Goal: Task Accomplishment & Management: Use online tool/utility

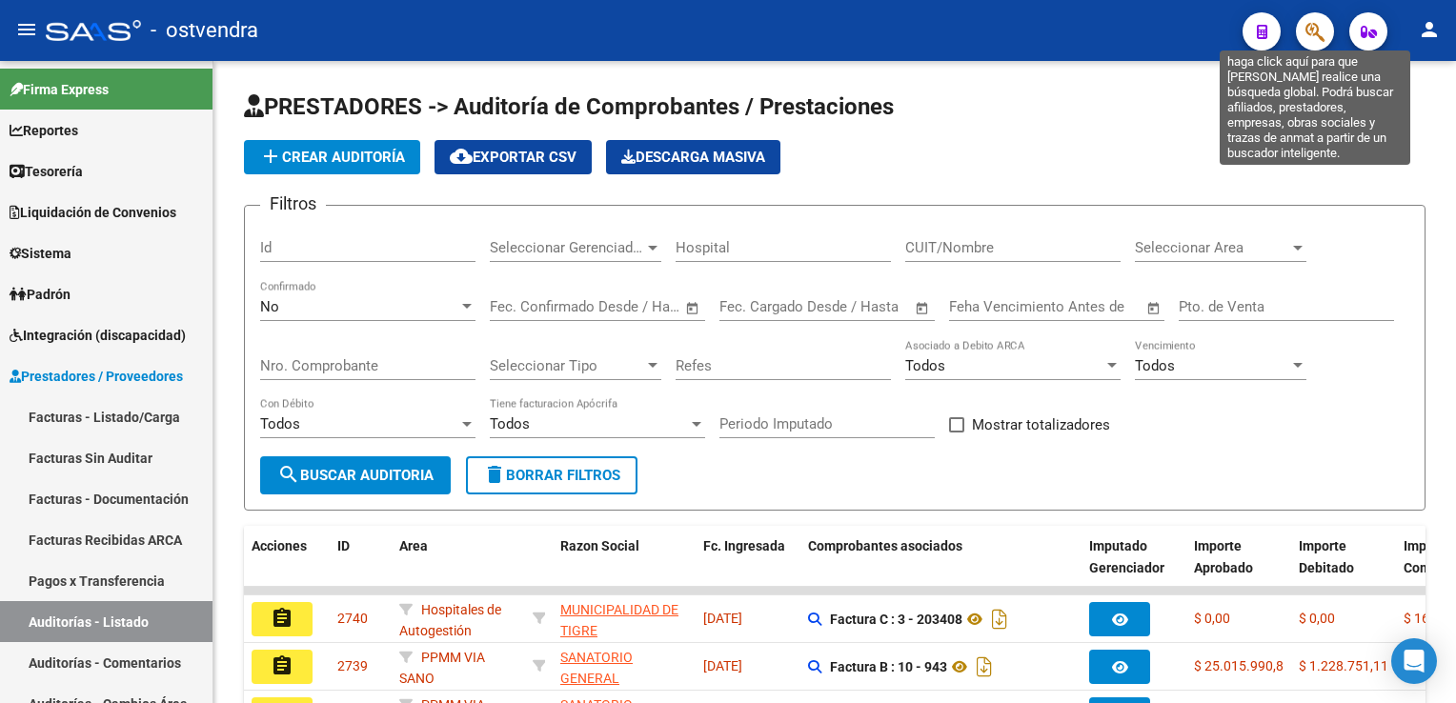
click at [1314, 31] on icon "button" at bounding box center [1315, 32] width 19 height 22
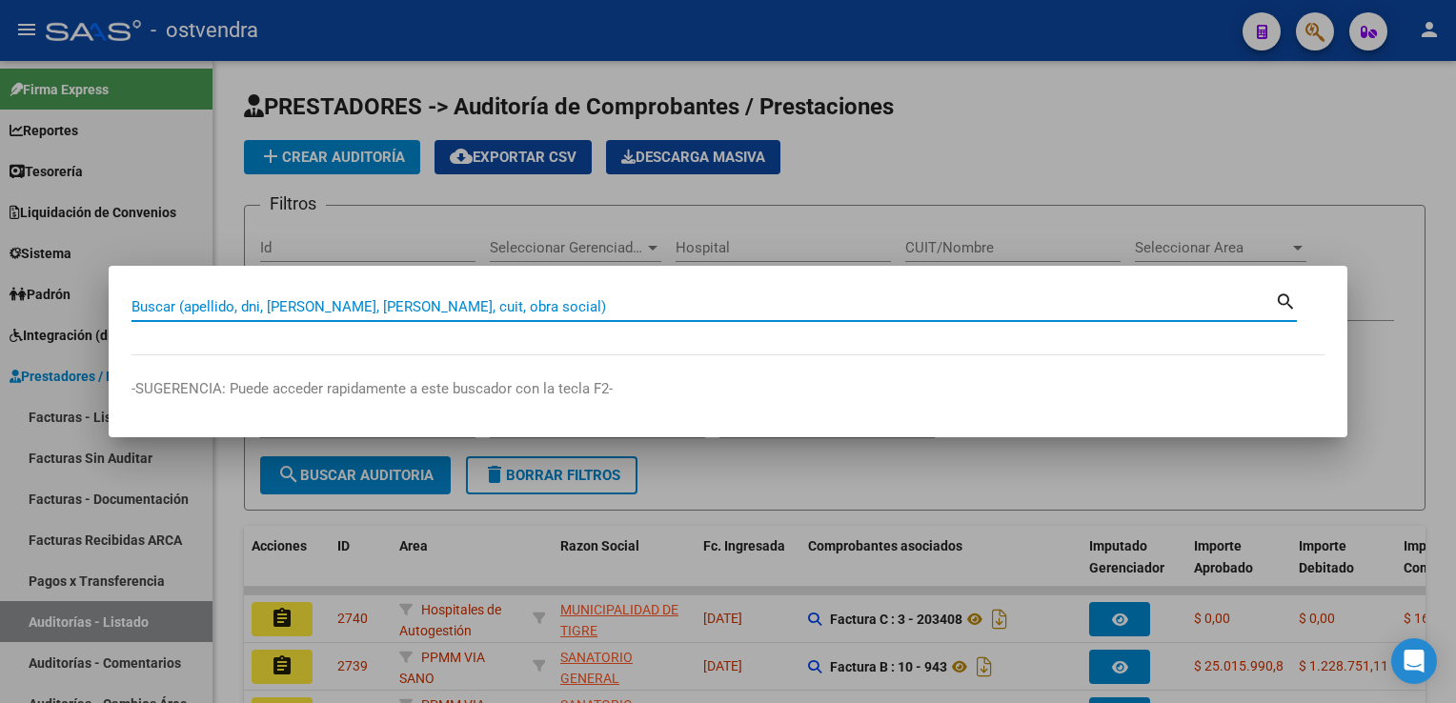
click at [734, 311] on input "Buscar (apellido, dni, [PERSON_NAME], [PERSON_NAME], cuit, obra social)" at bounding box center [704, 306] width 1144 height 17
paste input "39162437"
type input "39162437"
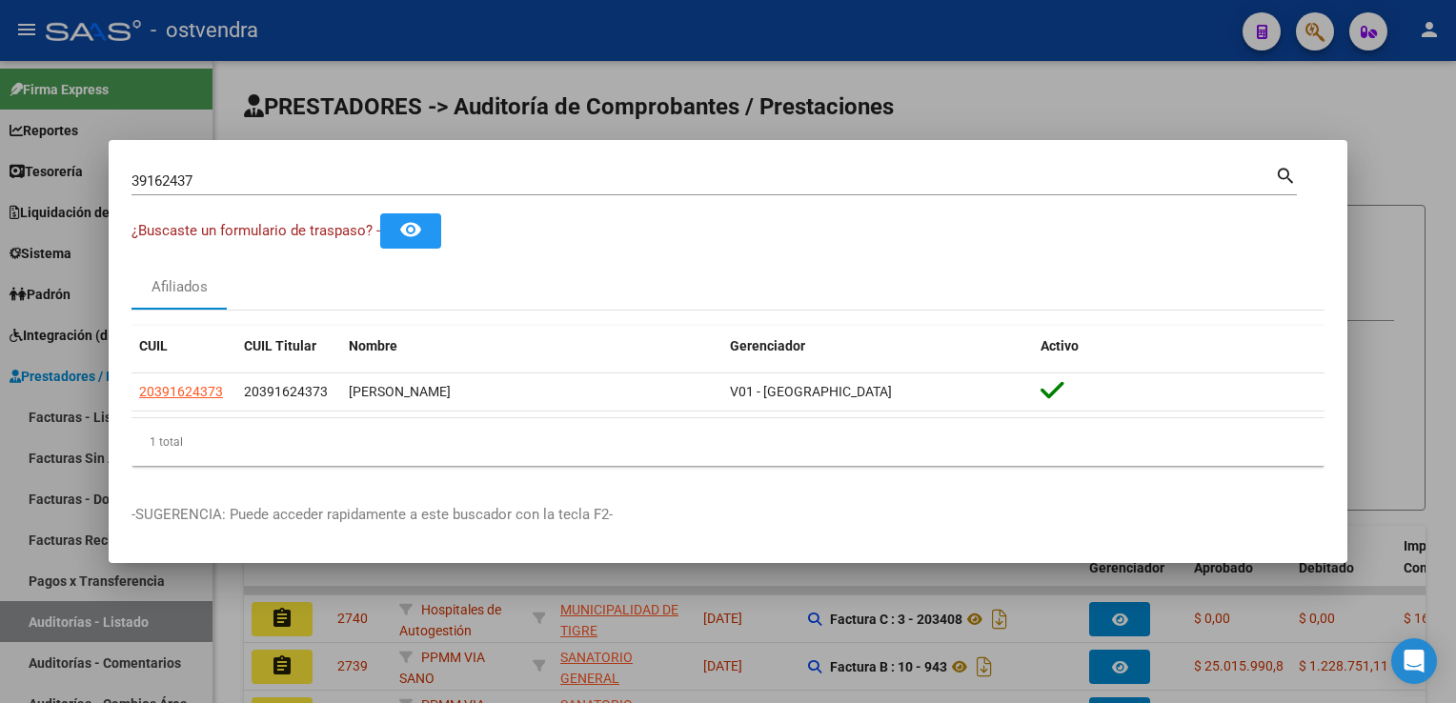
click at [1256, 104] on div at bounding box center [728, 351] width 1456 height 703
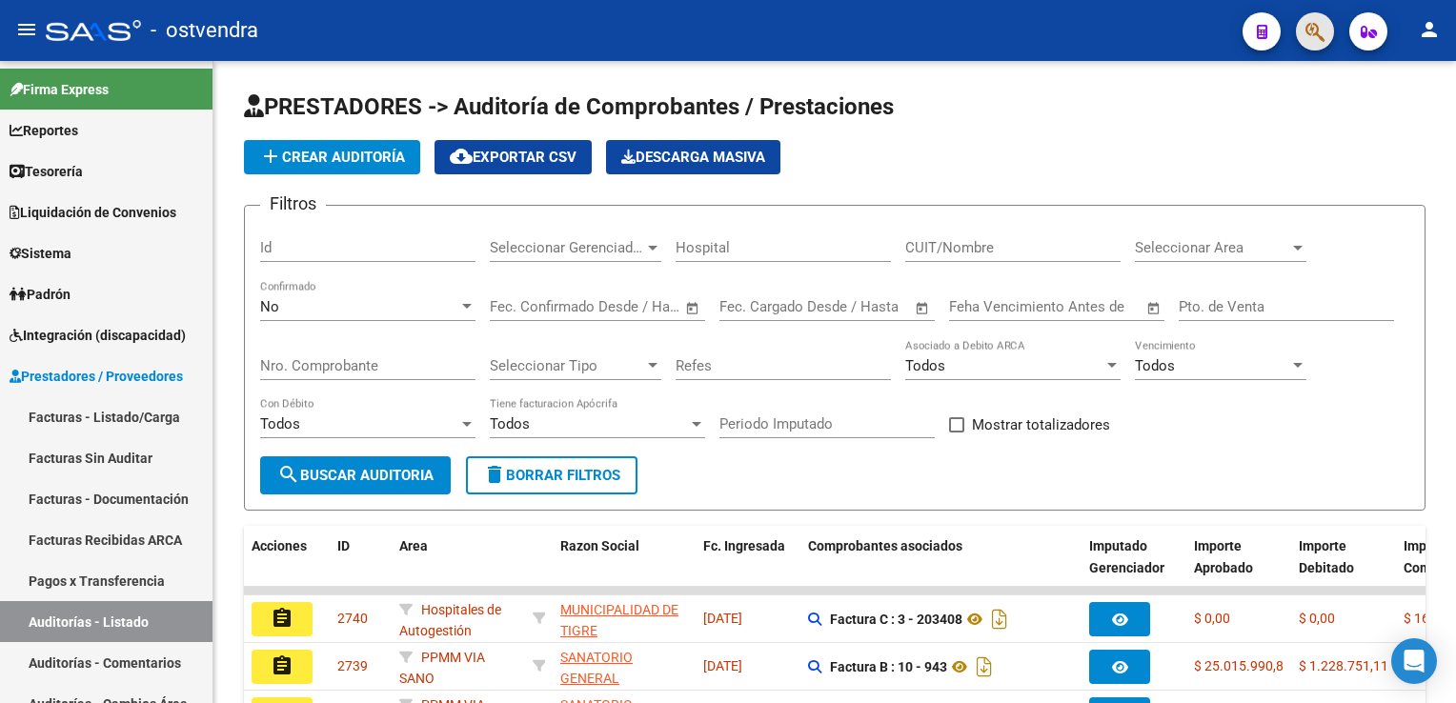
click at [1311, 19] on span "button" at bounding box center [1315, 31] width 19 height 39
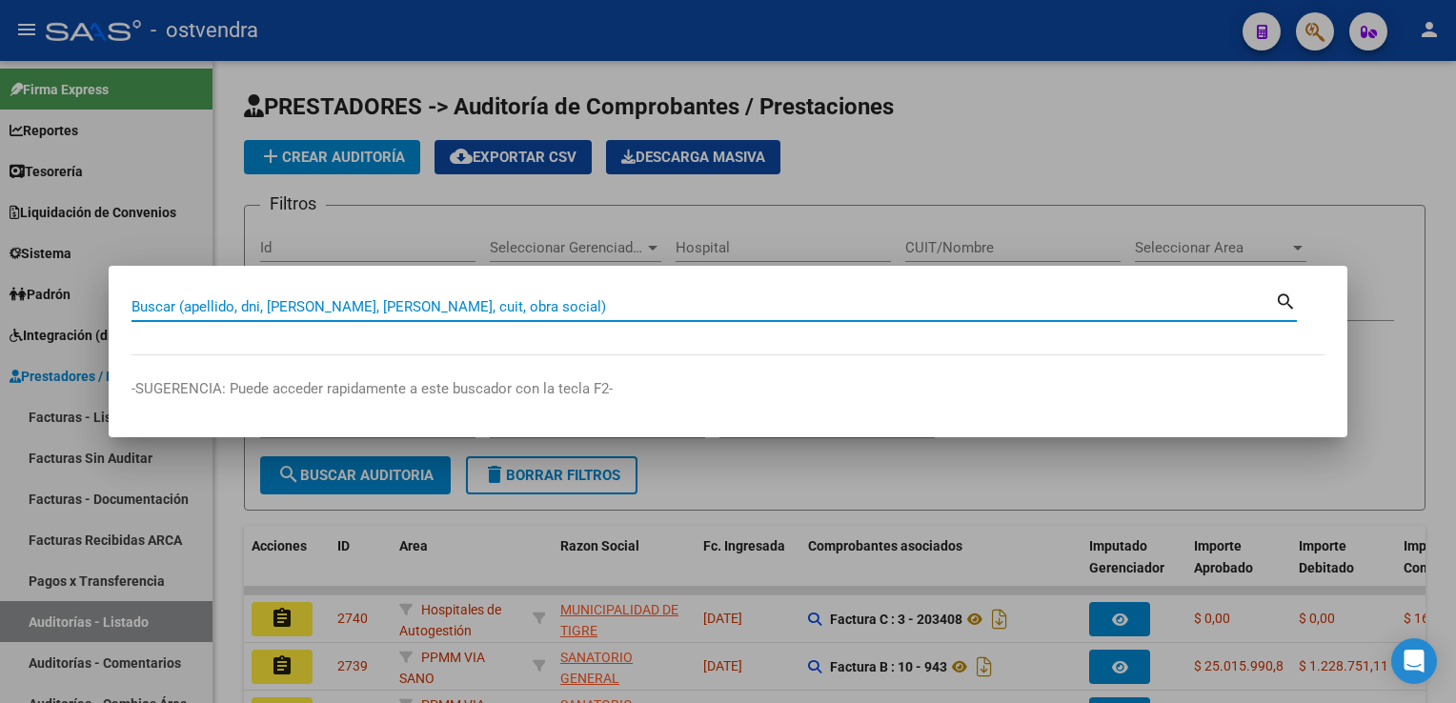
click at [736, 309] on input "Buscar (apellido, dni, [PERSON_NAME], [PERSON_NAME], cuit, obra social)" at bounding box center [704, 306] width 1144 height 17
paste input "48286209"
type input "48286209"
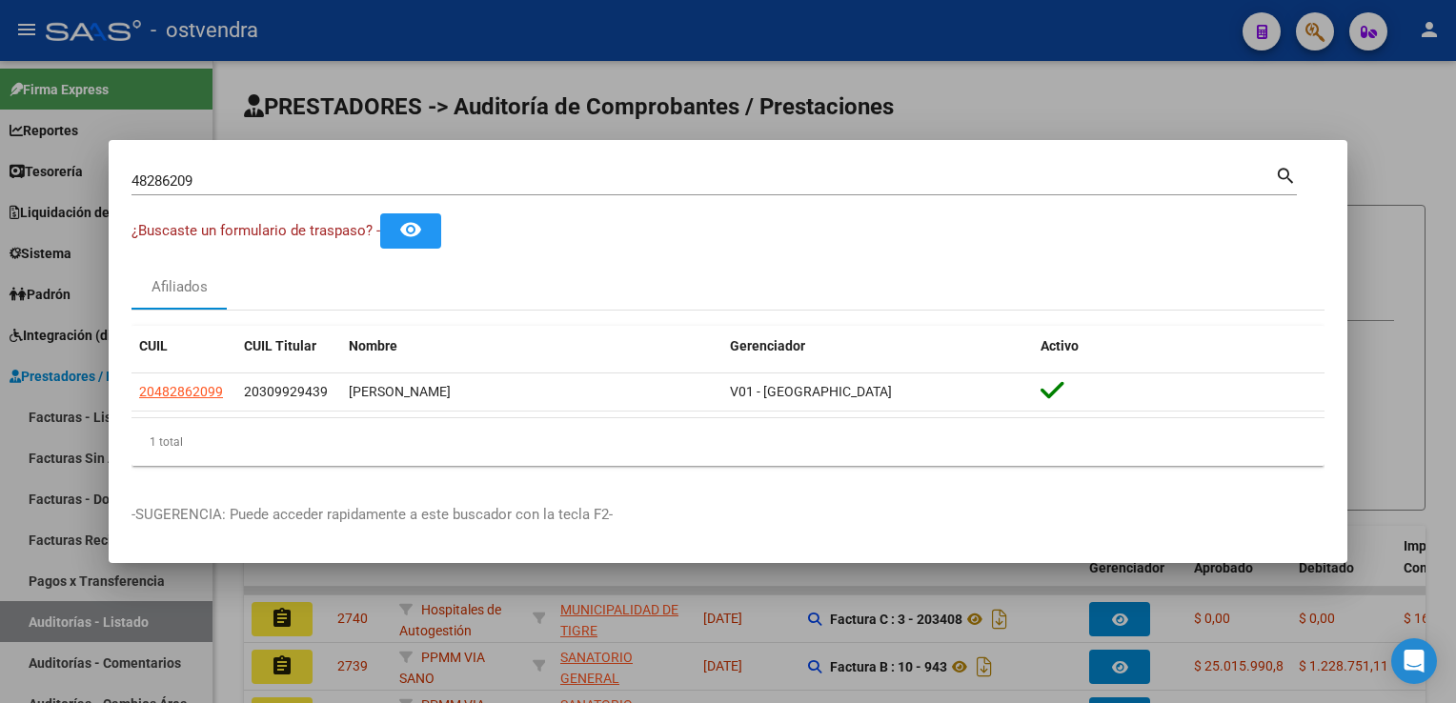
click at [1247, 107] on div at bounding box center [728, 351] width 1456 height 703
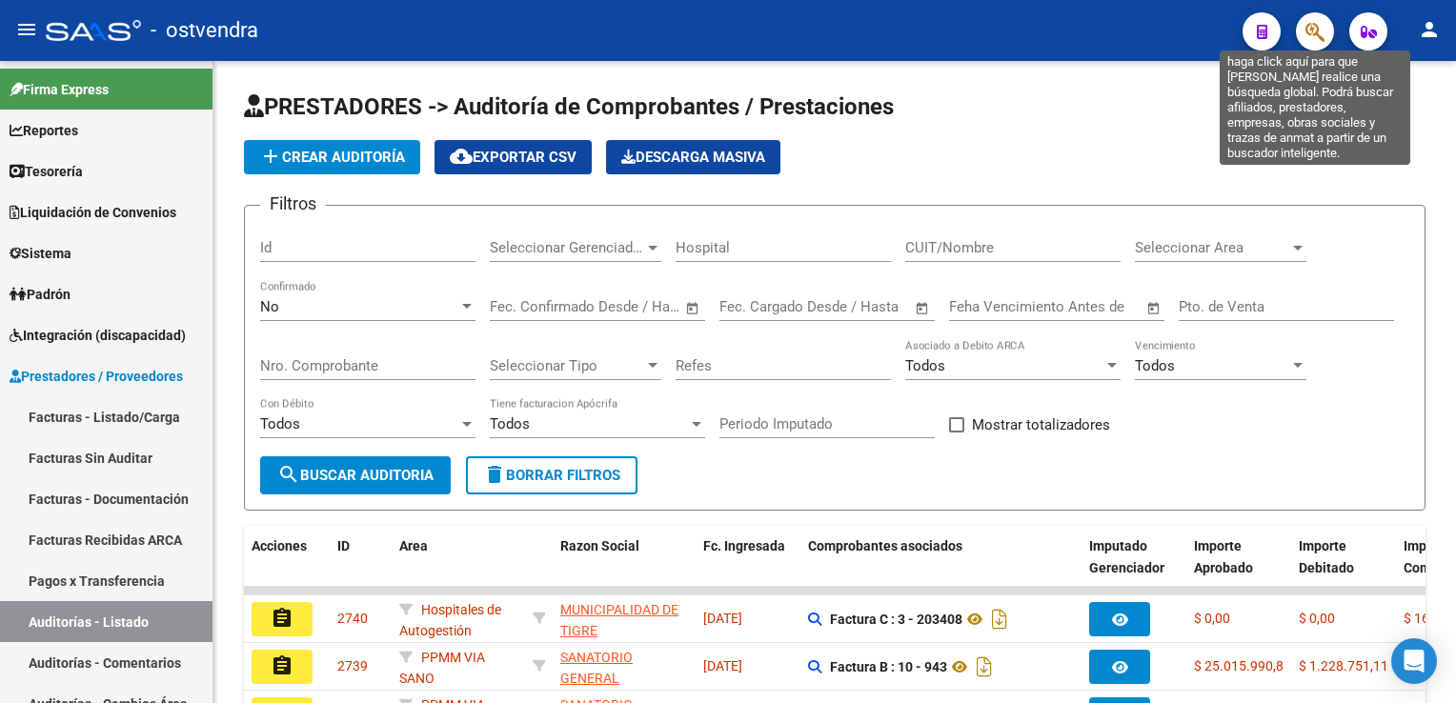
click at [1311, 27] on icon "button" at bounding box center [1315, 32] width 19 height 22
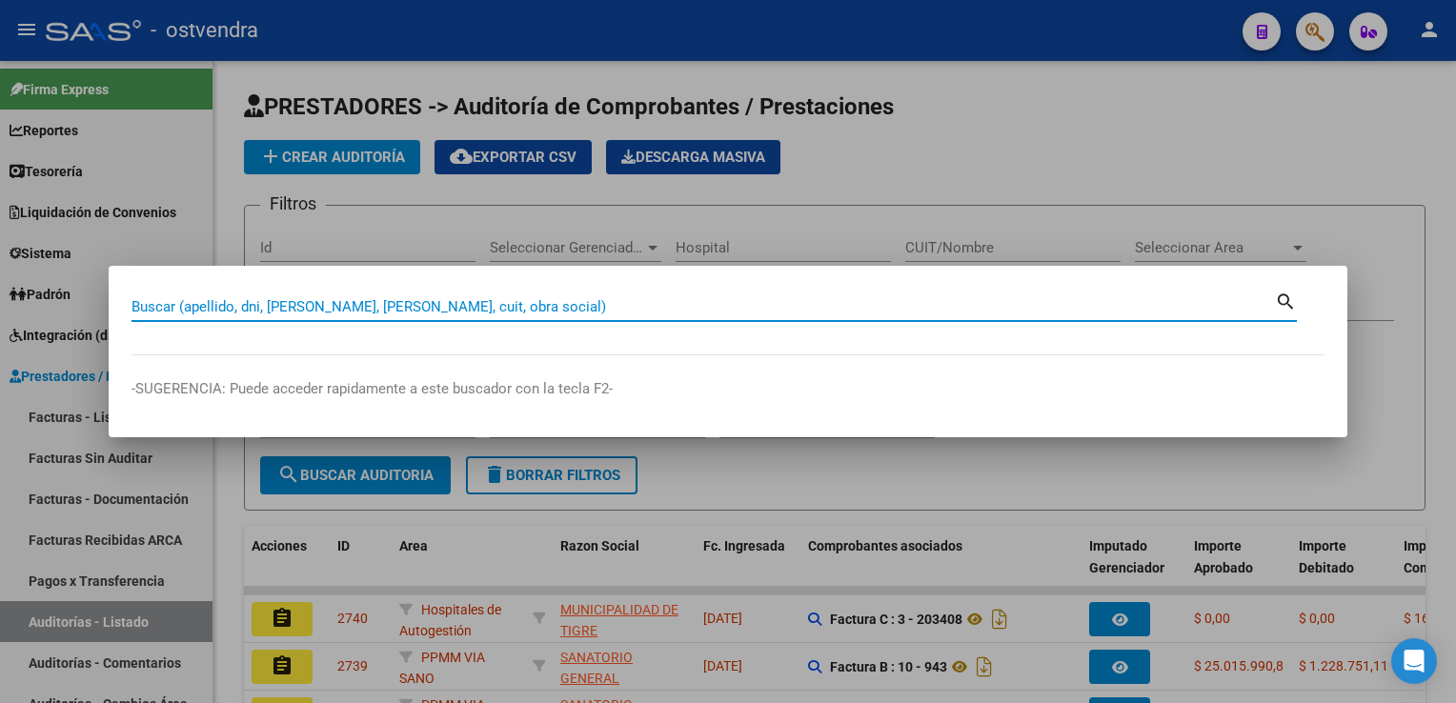
click at [822, 298] on input "Buscar (apellido, dni, [PERSON_NAME], [PERSON_NAME], cuit, obra social)" at bounding box center [704, 306] width 1144 height 17
paste input "59516782"
type input "59516782"
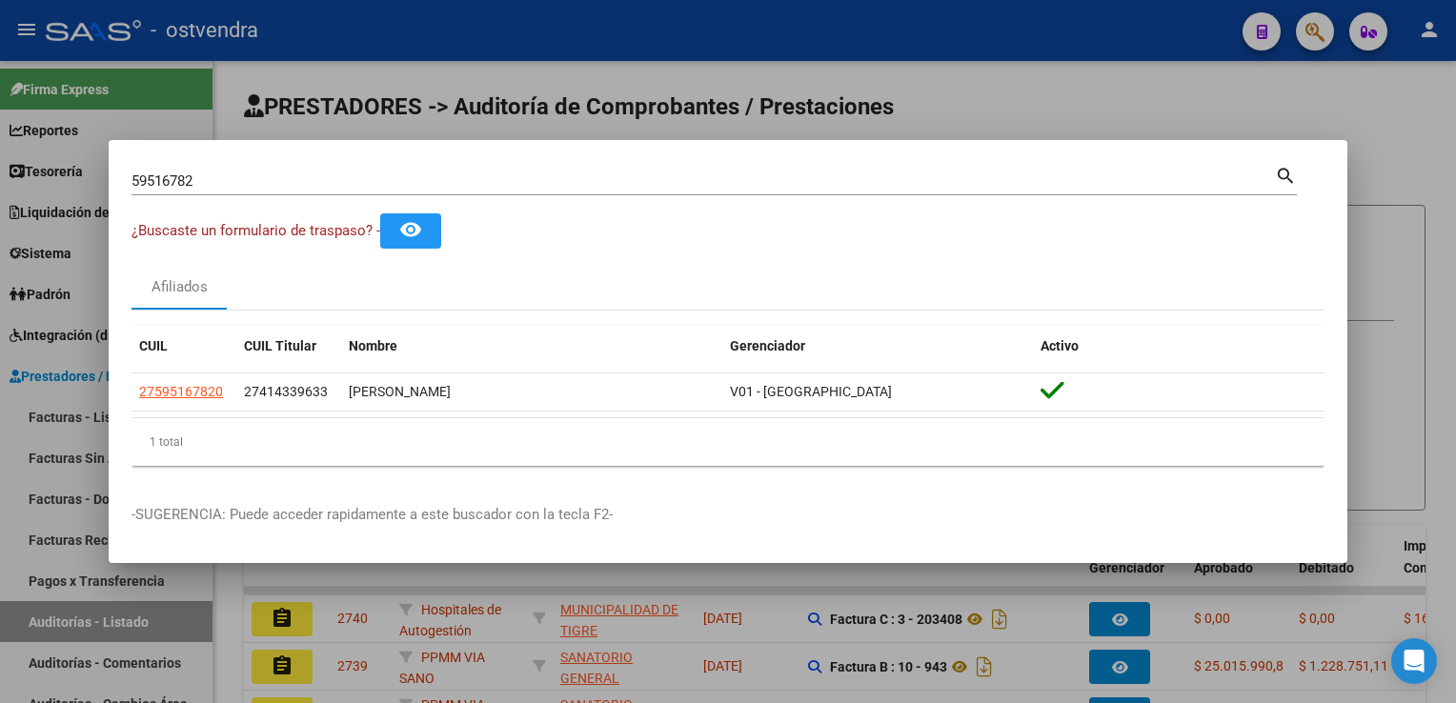
click at [1222, 120] on div at bounding box center [728, 351] width 1456 height 703
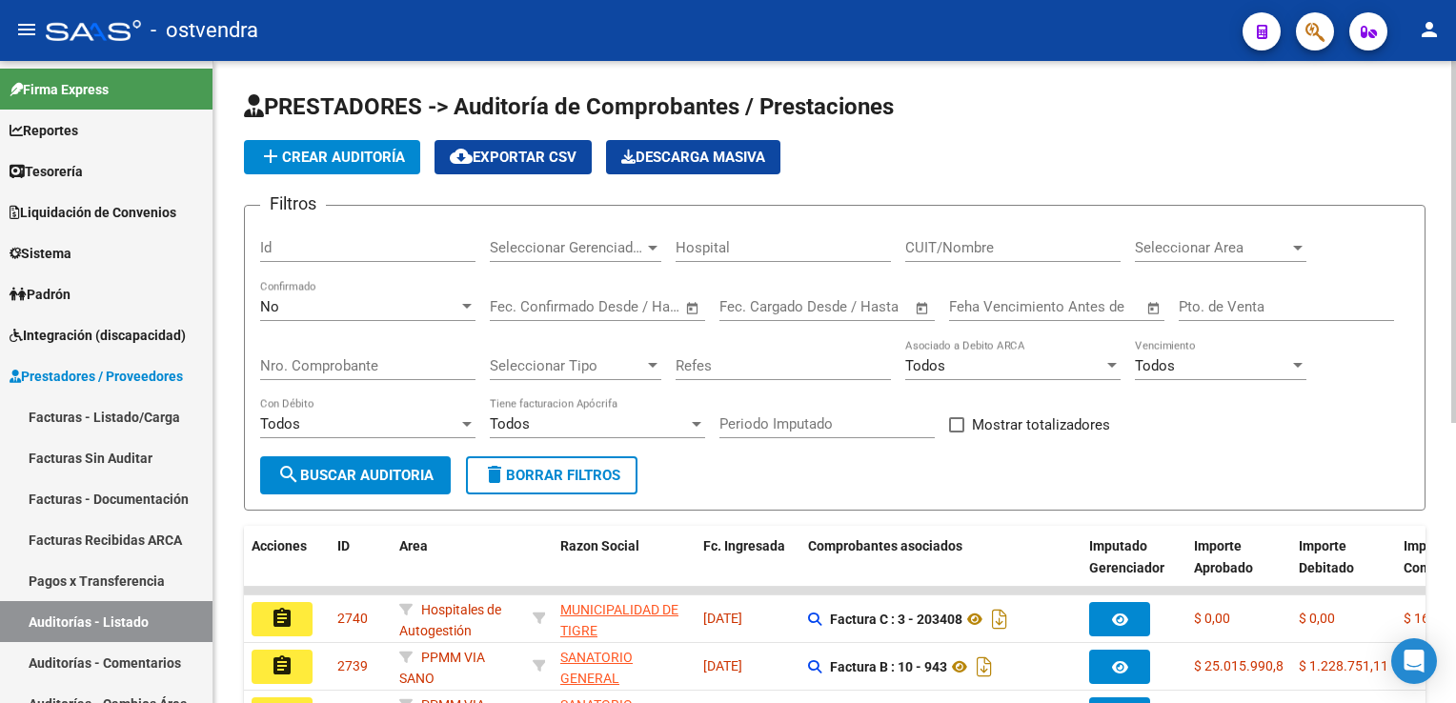
click at [1150, 140] on div "add Crear Auditoría cloud_download Exportar CSV Descarga Masiva" at bounding box center [835, 157] width 1182 height 34
